Goal: Transaction & Acquisition: Purchase product/service

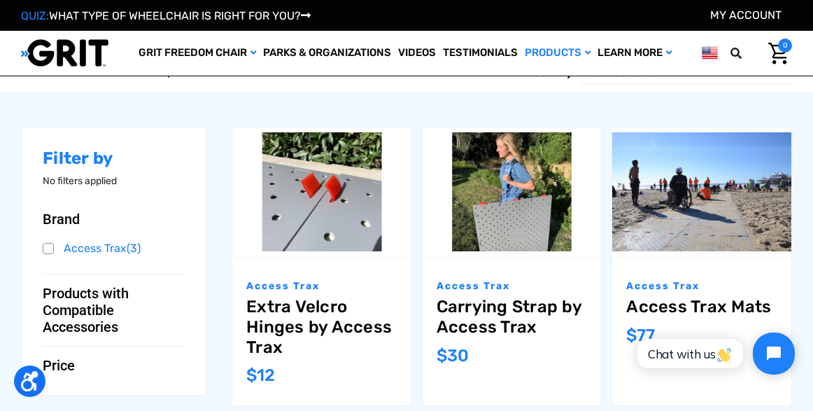
scroll to position [55, 0]
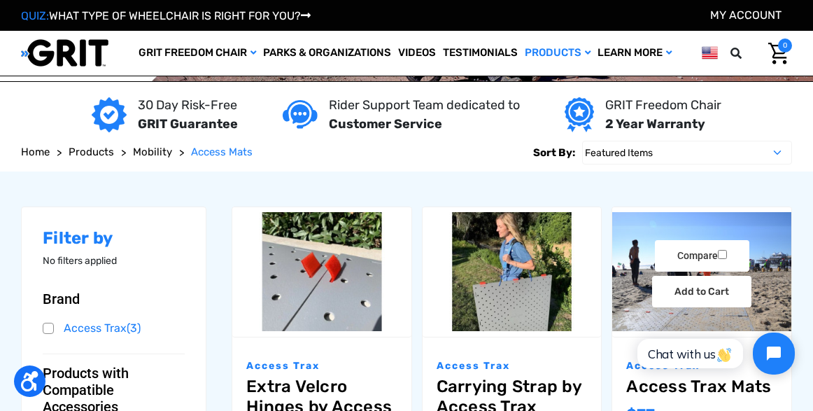
click at [651, 245] on div "Compare Add to Cart The item has been added" at bounding box center [701, 271] width 179 height 71
click at [644, 278] on div "Compare Add to Cart The item has been added" at bounding box center [701, 271] width 179 height 71
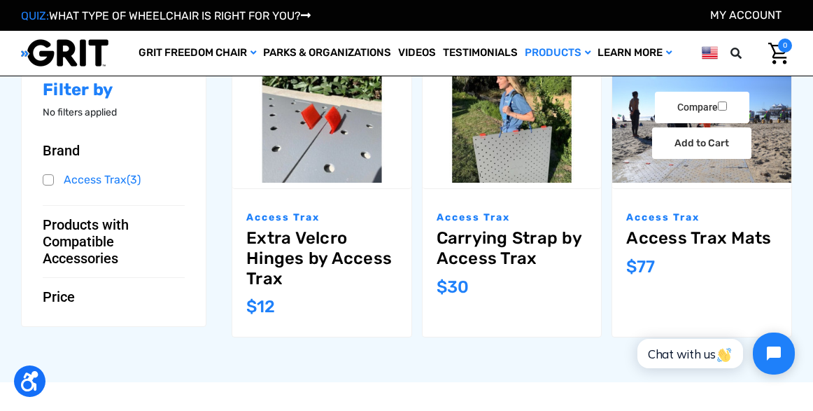
scroll to position [197, 0]
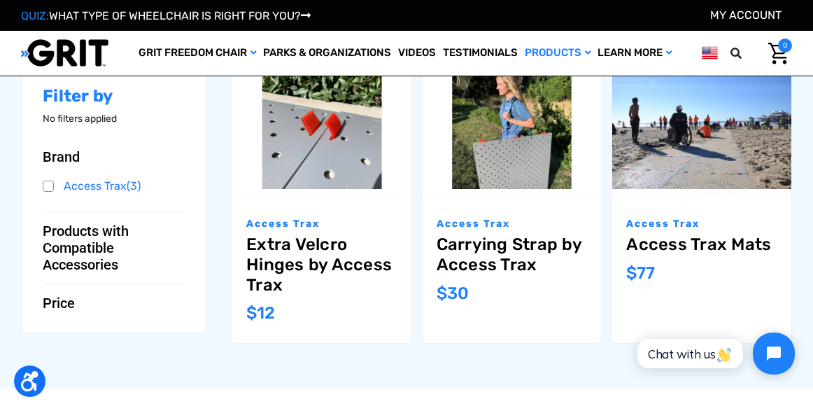
click at [646, 217] on p "Access Trax" at bounding box center [701, 223] width 151 height 15
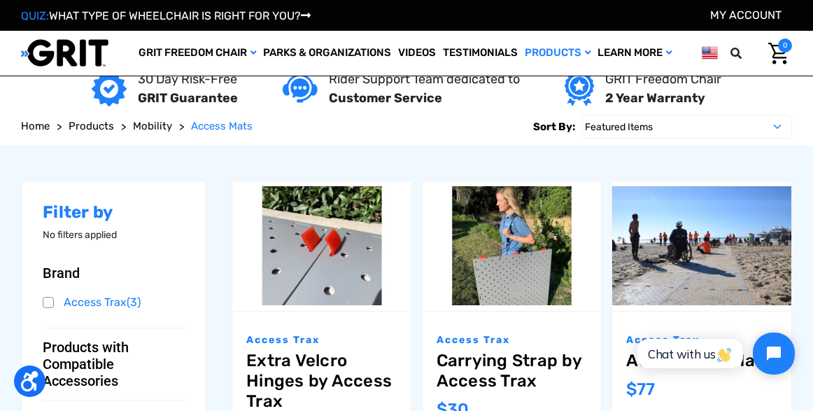
scroll to position [0, 0]
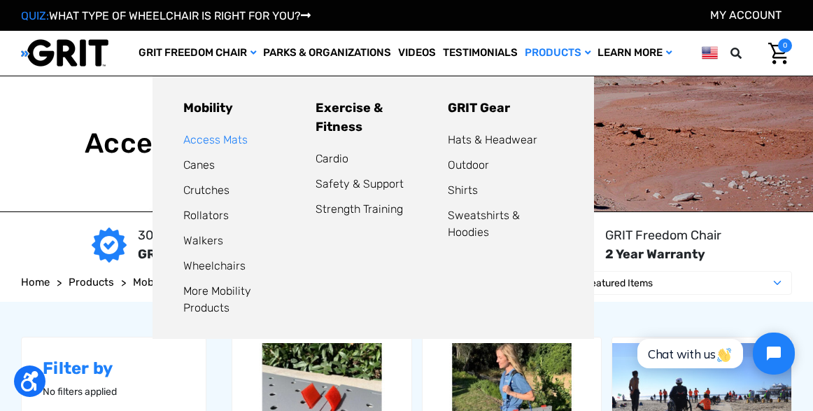
click at [226, 139] on link "Access Mats" at bounding box center [215, 139] width 64 height 13
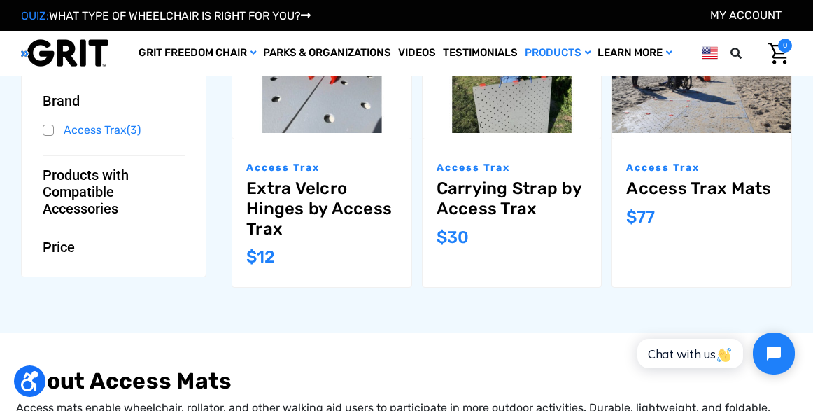
click at [674, 203] on div "Access Trax Access Trax Mats MSRP: Was: Now: $77" at bounding box center [701, 213] width 179 height 148
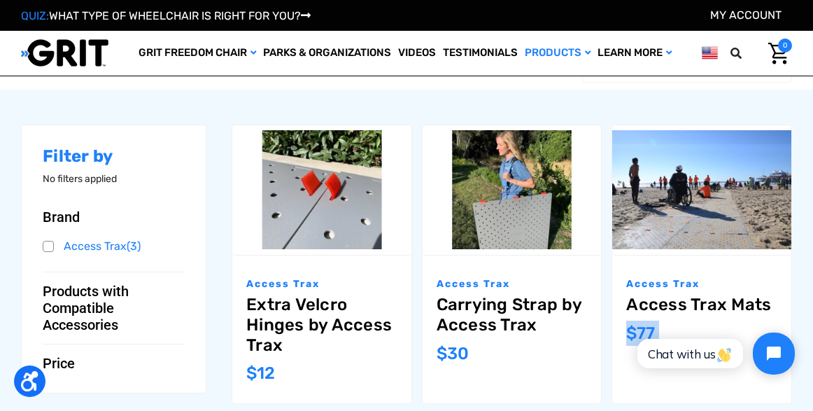
scroll to position [136, 0]
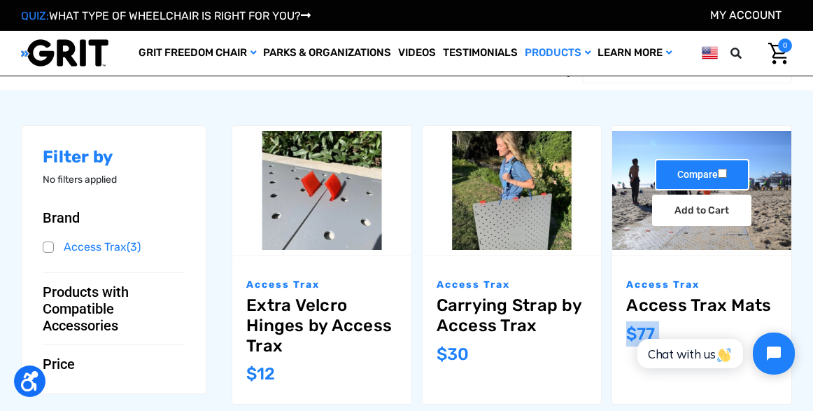
click at [668, 190] on label "Compare" at bounding box center [702, 174] width 94 height 31
click at [718, 178] on input "Compare" at bounding box center [722, 173] width 9 height 9
click at [668, 190] on label "Compare" at bounding box center [702, 174] width 94 height 31
click at [718, 178] on input "Compare" at bounding box center [722, 173] width 9 height 9
click at [665, 186] on label "Compare" at bounding box center [702, 174] width 94 height 31
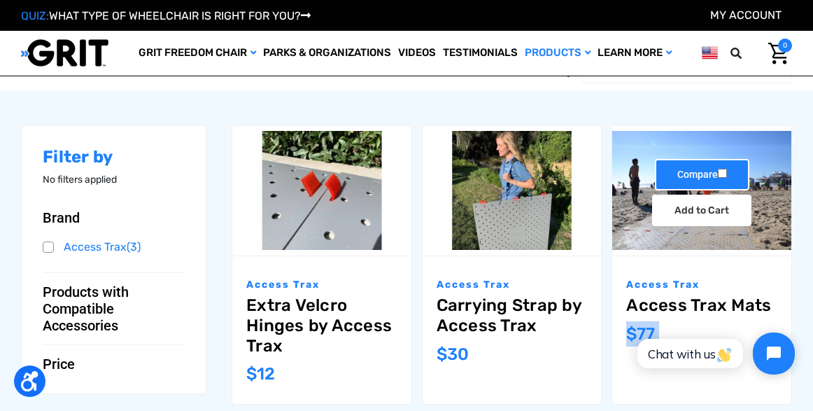
click at [718, 178] on input "Compare" at bounding box center [722, 173] width 9 height 9
click at [665, 186] on label "Compare" at bounding box center [702, 174] width 94 height 31
click at [718, 178] on input "Compare" at bounding box center [722, 173] width 9 height 9
checkbox input "false"
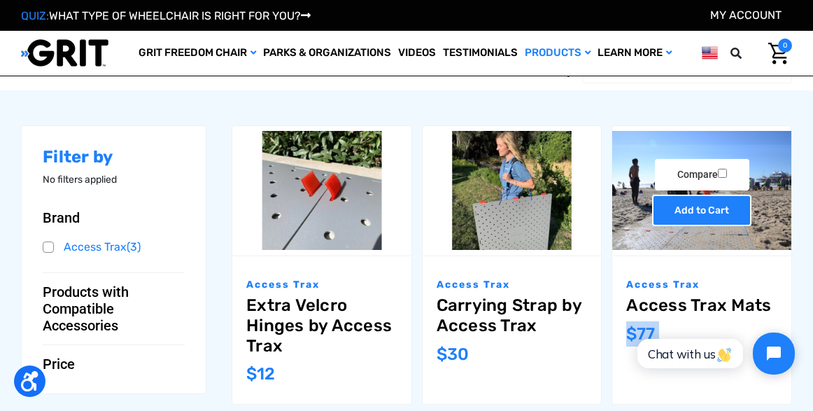
click at [675, 202] on link "Add to Cart" at bounding box center [701, 210] width 99 height 31
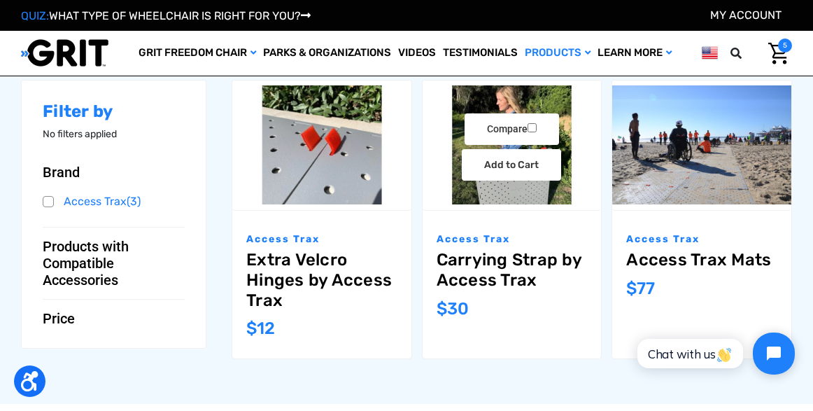
scroll to position [182, 0]
